Goal: Task Accomplishment & Management: Manage account settings

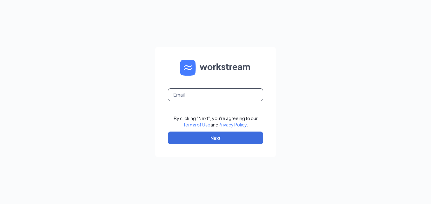
click at [206, 93] on input "text" at bounding box center [215, 94] width 95 height 13
type input "[PERSON_NAME][EMAIL_ADDRESS][DOMAIN_NAME]"
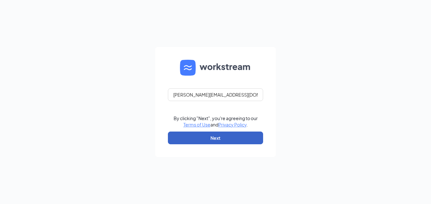
click at [198, 142] on button "Next" at bounding box center [215, 137] width 95 height 13
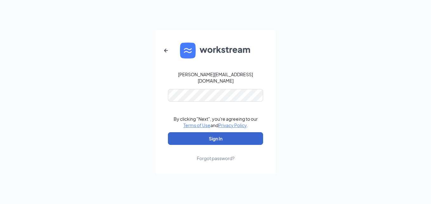
click at [227, 137] on button "Sign In" at bounding box center [215, 138] width 95 height 13
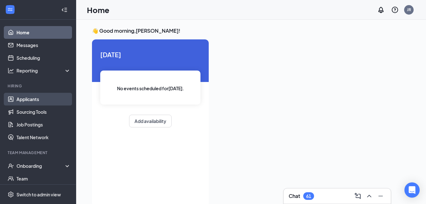
click at [33, 97] on link "Applicants" at bounding box center [43, 99] width 54 height 13
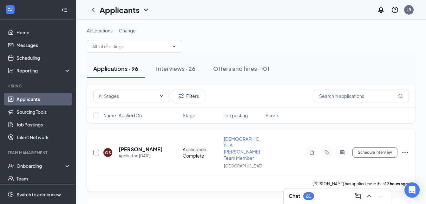
click at [95, 149] on input "checkbox" at bounding box center [96, 152] width 6 height 6
checkbox input "true"
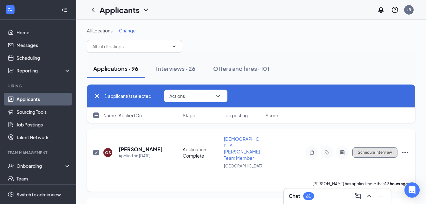
click at [372, 147] on button "Schedule Interview" at bounding box center [374, 152] width 45 height 10
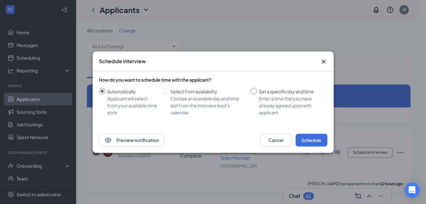
click at [253, 90] on input "Set a specific day and time Enter a time that you have already agreed upon with…" at bounding box center [254, 91] width 6 height 6
radio input "true"
radio input "false"
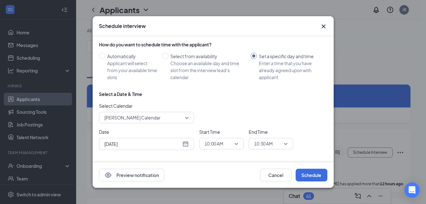
click at [186, 141] on div "Aug 27, 2025" at bounding box center [146, 143] width 84 height 7
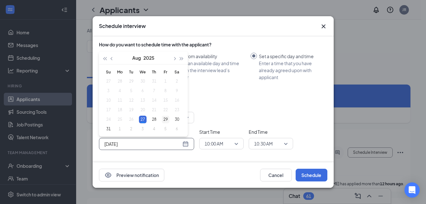
type input "Aug 29, 2025"
click at [166, 120] on div "29" at bounding box center [166, 119] width 8 height 8
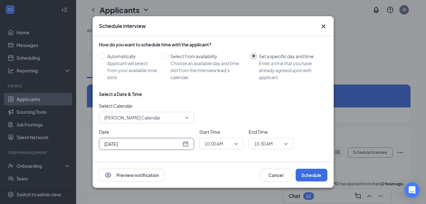
click at [236, 144] on span "10:00 AM" at bounding box center [222, 144] width 34 height 10
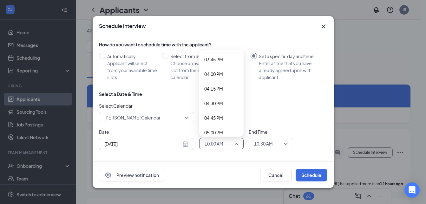
scroll to position [920, 0]
click at [220, 72] on span "04:00 PM" at bounding box center [213, 74] width 19 height 7
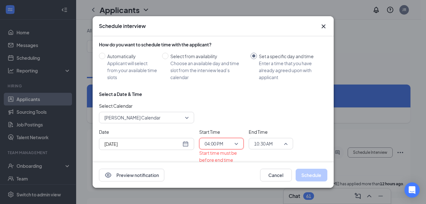
click at [287, 144] on span "10:30 AM" at bounding box center [271, 144] width 34 height 10
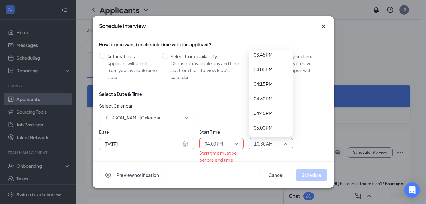
scroll to position [926, 0]
click at [267, 95] on span "04:30 PM" at bounding box center [263, 98] width 19 height 7
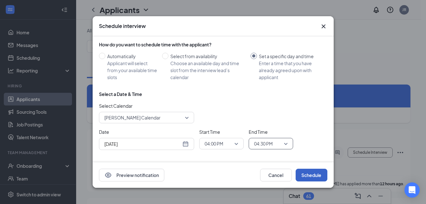
click at [312, 173] on button "Schedule" at bounding box center [312, 174] width 32 height 13
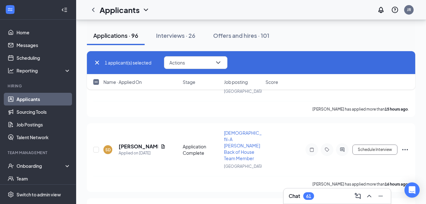
scroll to position [207, 0]
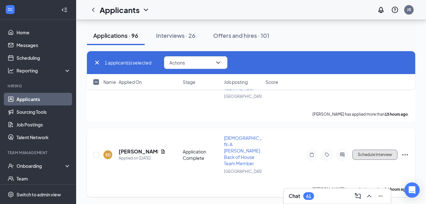
click at [383, 149] on button "Schedule Interview" at bounding box center [374, 154] width 45 height 10
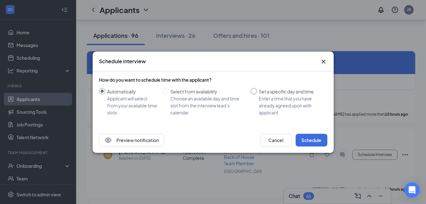
click at [255, 91] on input "Set a specific day and time Enter a time that you have already agreed upon with…" at bounding box center [254, 91] width 6 height 6
radio input "true"
radio input "false"
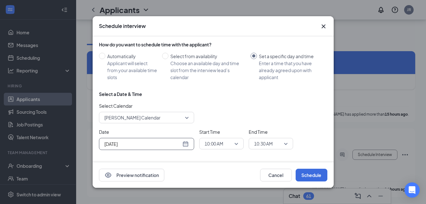
click at [186, 142] on div "Aug 27, 2025" at bounding box center [146, 143] width 84 height 7
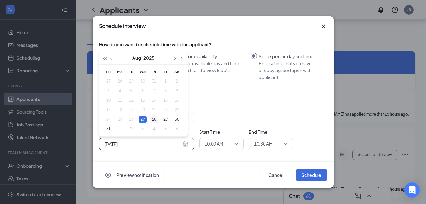
type input "Aug 28, 2025"
click at [154, 118] on div "28" at bounding box center [154, 119] width 8 height 8
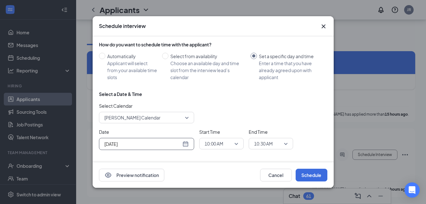
click at [233, 141] on span "10:00 AM" at bounding box center [222, 144] width 34 height 10
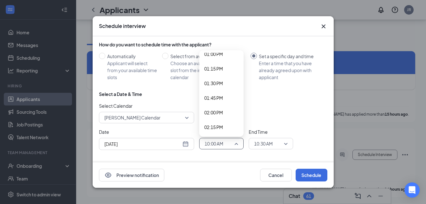
scroll to position [794, 0]
click at [215, 82] on span "02:00 PM" at bounding box center [213, 84] width 19 height 7
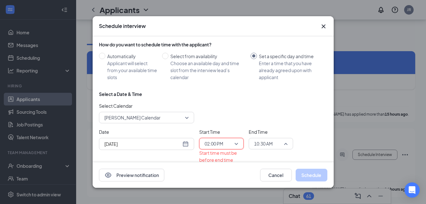
click at [286, 143] on span "10:30 AM" at bounding box center [271, 144] width 34 height 10
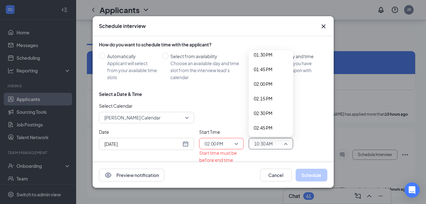
scroll to position [810, 0]
click at [266, 94] on span "02:30 PM" at bounding box center [263, 97] width 19 height 7
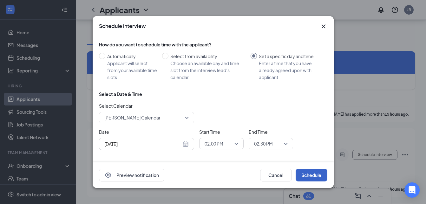
click at [312, 171] on button "Schedule" at bounding box center [312, 174] width 32 height 13
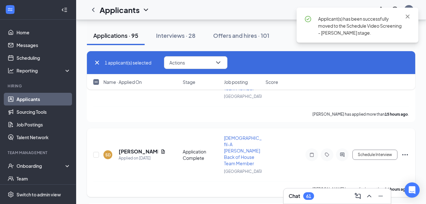
checkbox input "false"
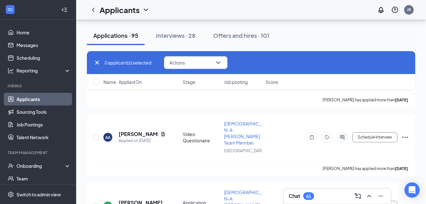
scroll to position [838, 0]
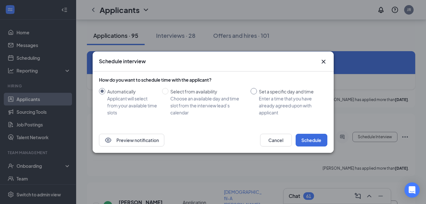
click at [253, 90] on input "Set a specific day and time Enter a time that you have already agreed upon with…" at bounding box center [254, 91] width 6 height 6
radio input "true"
radio input "false"
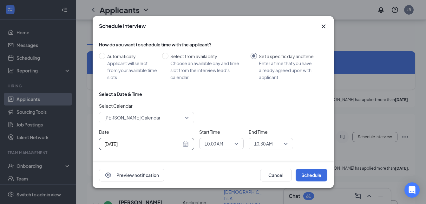
click at [186, 143] on div "Aug 27, 2025" at bounding box center [146, 143] width 84 height 7
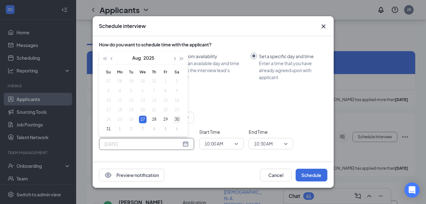
click at [177, 118] on div "30" at bounding box center [177, 119] width 8 height 8
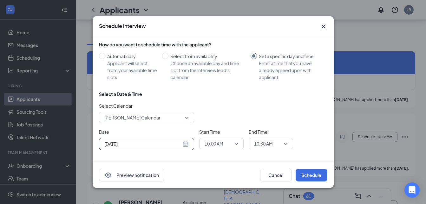
click at [185, 142] on div "Aug 30, 2025" at bounding box center [146, 143] width 84 height 7
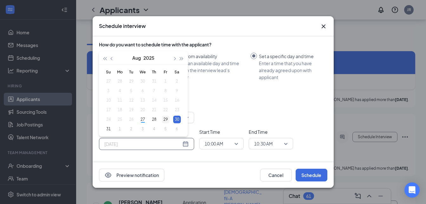
type input "Aug 29, 2025"
click at [165, 119] on div "29" at bounding box center [166, 119] width 8 height 8
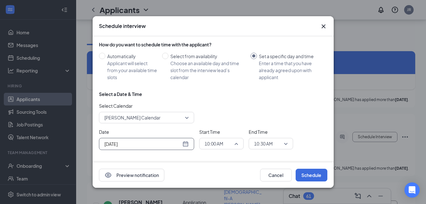
click at [236, 143] on span "10:00 AM" at bounding box center [222, 144] width 34 height 10
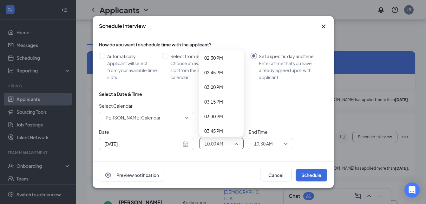
scroll to position [850, 0]
click at [215, 86] on span "03:00 PM" at bounding box center [213, 86] width 19 height 7
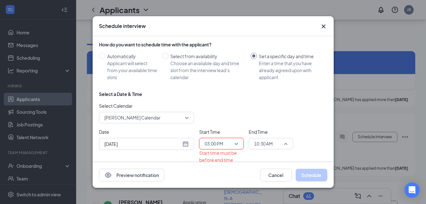
click at [288, 144] on div "10:30 AM" at bounding box center [271, 143] width 44 height 11
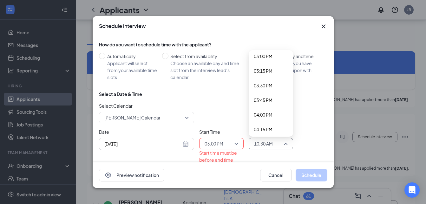
scroll to position [880, 0]
click at [265, 85] on span "03:30 PM" at bounding box center [263, 85] width 19 height 7
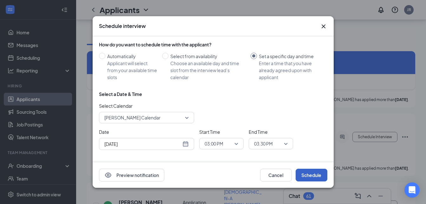
click at [307, 173] on button "Schedule" at bounding box center [312, 174] width 32 height 13
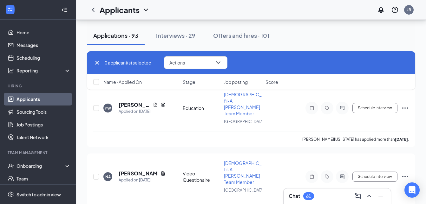
scroll to position [1251, 0]
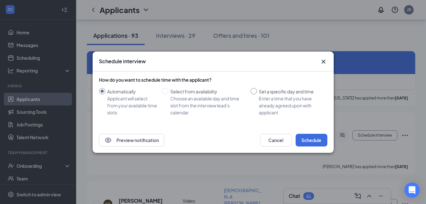
click at [256, 91] on input "Set a specific day and time Enter a time that you have already agreed upon with…" at bounding box center [254, 91] width 6 height 6
radio input "true"
radio input "false"
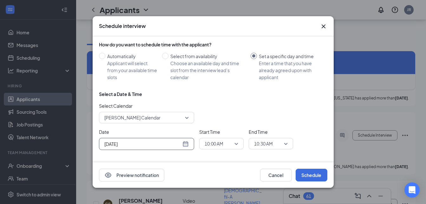
click at [187, 143] on div "Aug 27, 2025" at bounding box center [146, 143] width 84 height 7
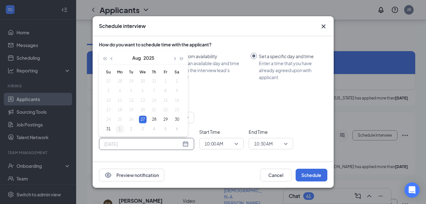
type input "Sep 1, 2025"
click at [119, 128] on div "1" at bounding box center [120, 129] width 8 height 8
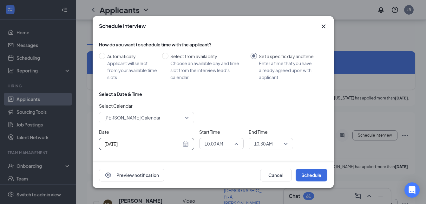
click at [236, 144] on span "10:00 AM" at bounding box center [222, 144] width 34 height 10
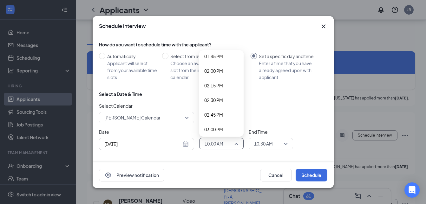
scroll to position [807, 0]
click at [214, 70] on span "02:00 PM" at bounding box center [213, 70] width 19 height 7
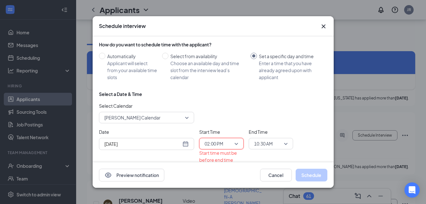
click at [284, 142] on span "10:30 AM" at bounding box center [271, 144] width 34 height 10
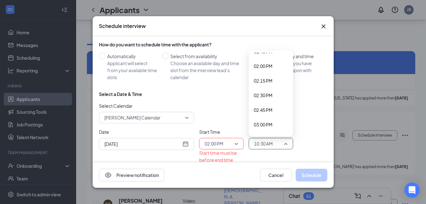
scroll to position [812, 0]
click at [264, 98] on span "02:30 PM" at bounding box center [263, 95] width 19 height 7
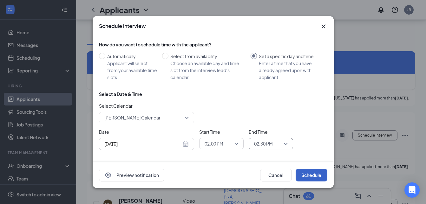
click at [311, 174] on button "Schedule" at bounding box center [312, 174] width 32 height 13
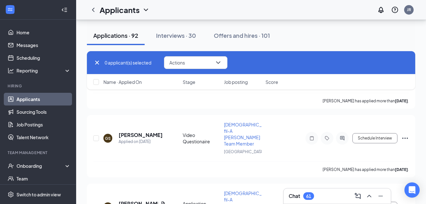
scroll to position [1361, 0]
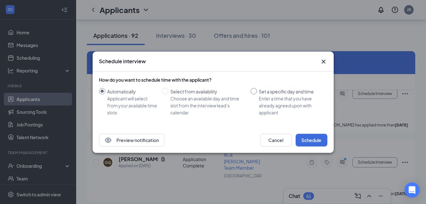
click at [253, 91] on input "Set a specific day and time Enter a time that you have already agreed upon with…" at bounding box center [254, 91] width 6 height 6
radio input "true"
radio input "false"
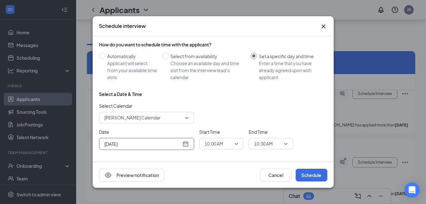
click at [188, 143] on div "Aug 27, 2025" at bounding box center [146, 143] width 84 height 7
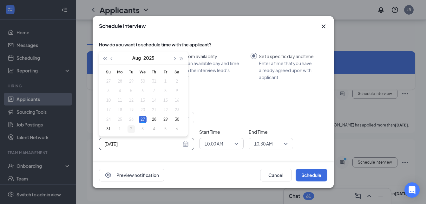
type input "Sep 2, 2025"
click at [131, 129] on div "2" at bounding box center [132, 129] width 8 height 8
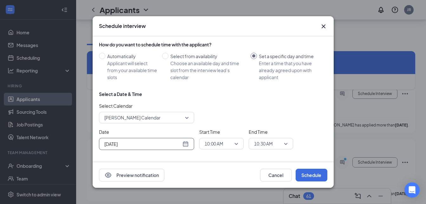
click at [236, 142] on span "10:00 AM" at bounding box center [222, 144] width 34 height 10
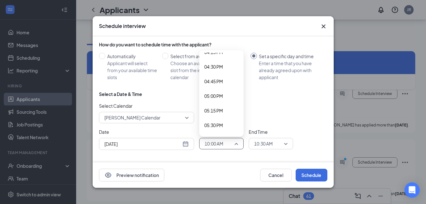
scroll to position [957, 0]
click at [221, 96] on span "05:00 PM" at bounding box center [213, 95] width 19 height 7
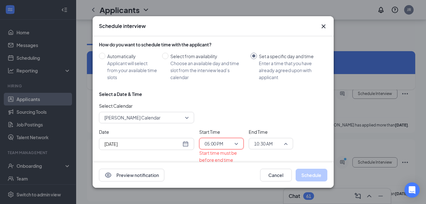
click at [286, 141] on span "10:30 AM" at bounding box center [271, 144] width 34 height 10
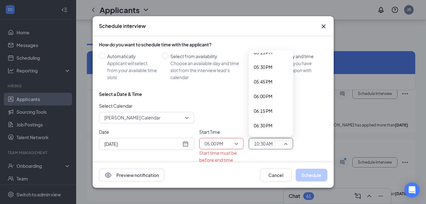
scroll to position [1006, 0]
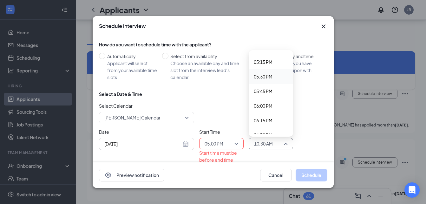
click at [264, 74] on span "05:30 PM" at bounding box center [263, 76] width 19 height 7
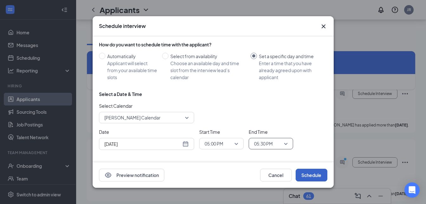
click at [309, 172] on button "Schedule" at bounding box center [312, 174] width 32 height 13
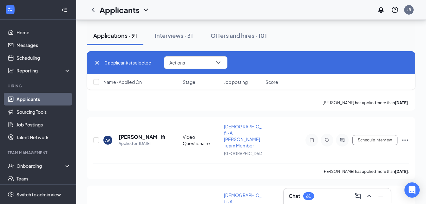
scroll to position [781, 0]
